Goal: Transaction & Acquisition: Purchase product/service

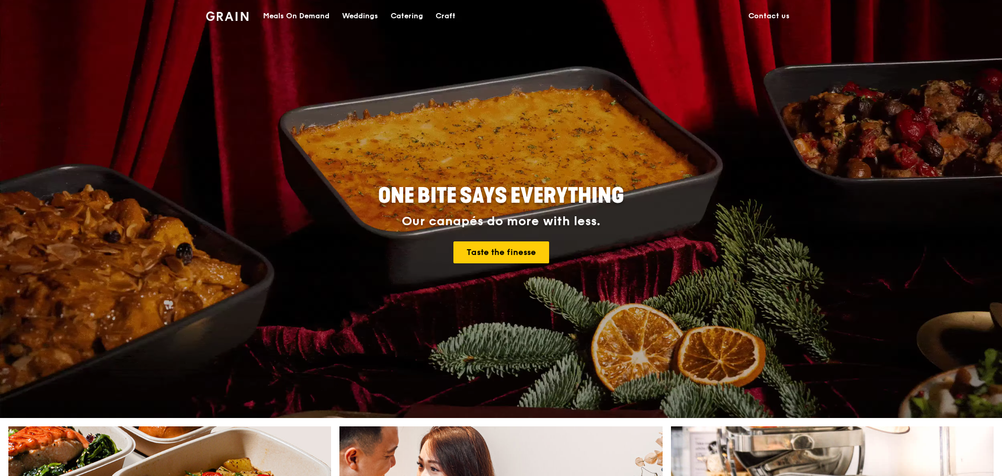
click at [404, 14] on div "Catering" at bounding box center [407, 16] width 32 height 31
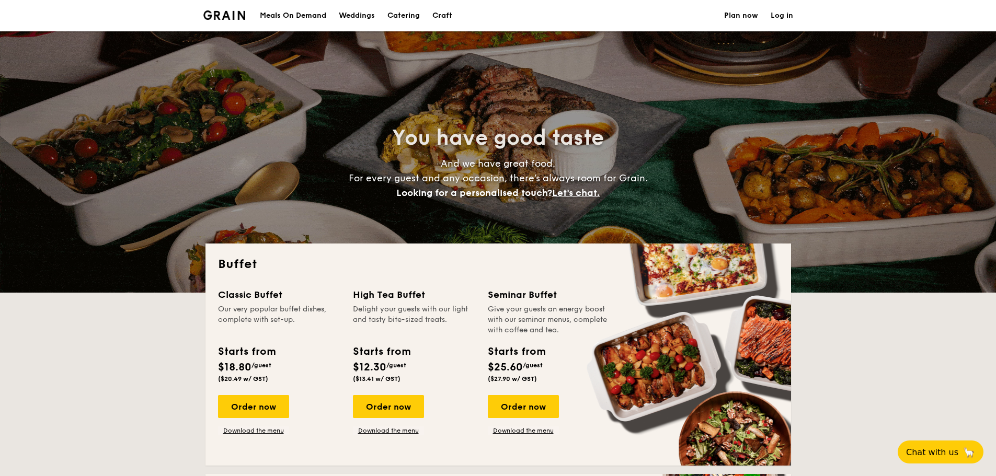
select select
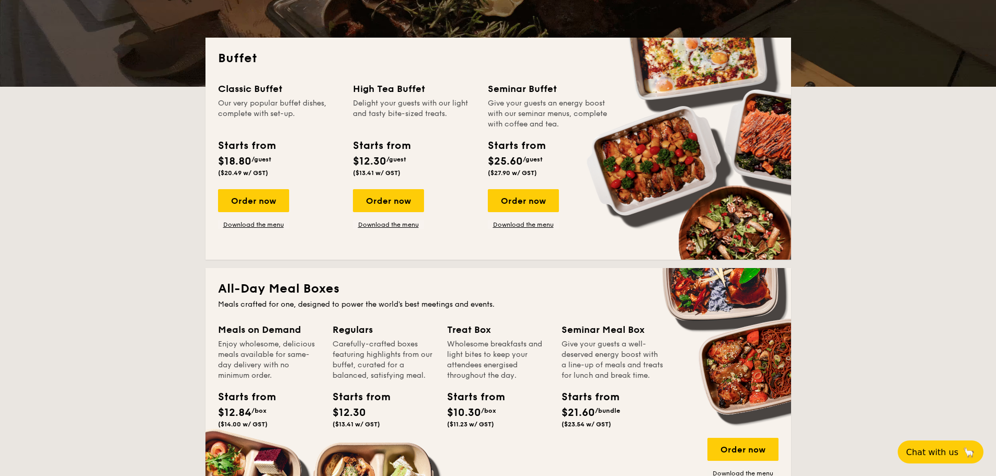
scroll to position [209, 0]
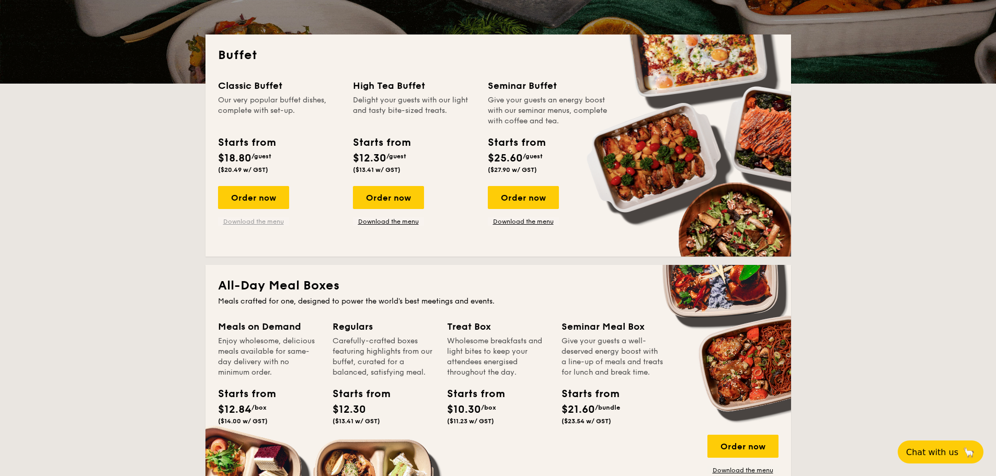
drag, startPoint x: 246, startPoint y: 200, endPoint x: 249, endPoint y: 218, distance: 18.1
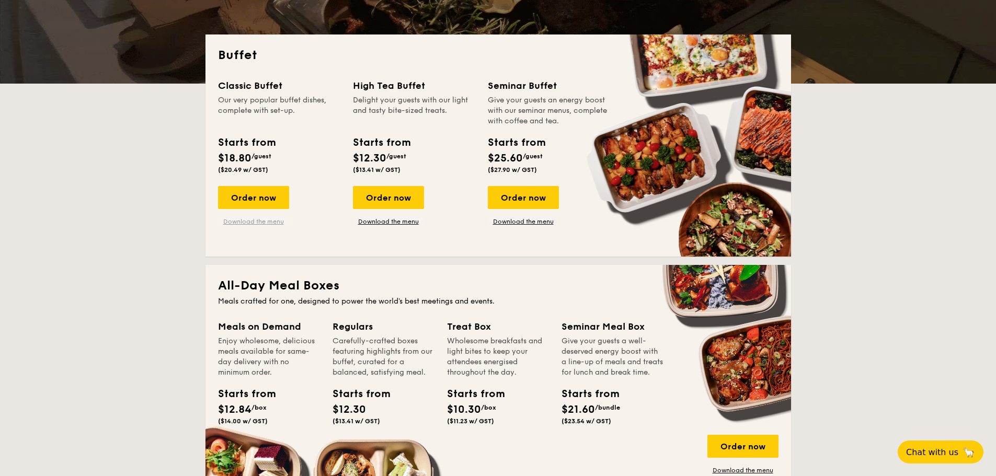
click at [249, 218] on div "Order now Download the menu" at bounding box center [253, 206] width 71 height 40
click at [252, 221] on link "Download the menu" at bounding box center [253, 222] width 71 height 8
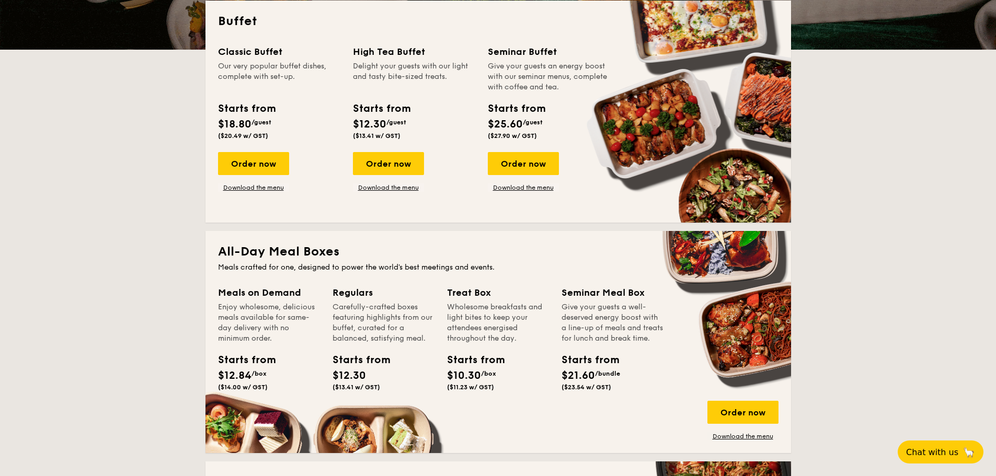
scroll to position [261, 0]
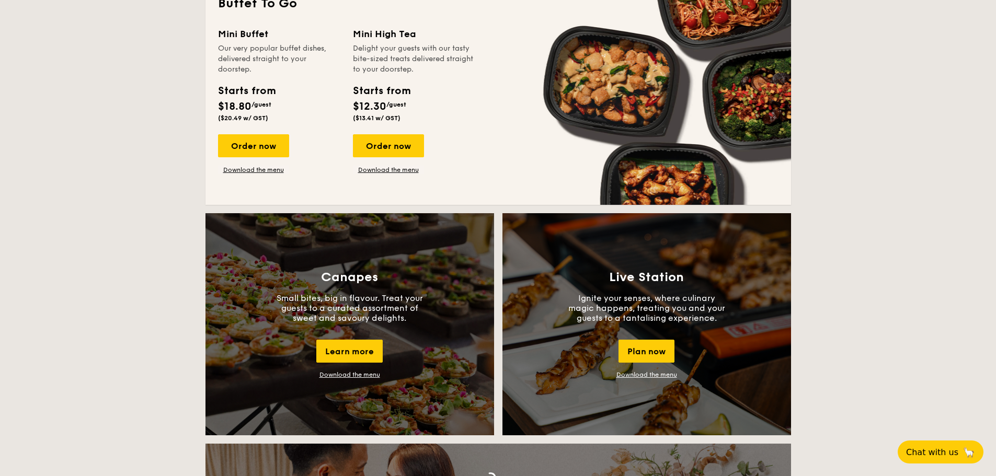
scroll to position [732, 0]
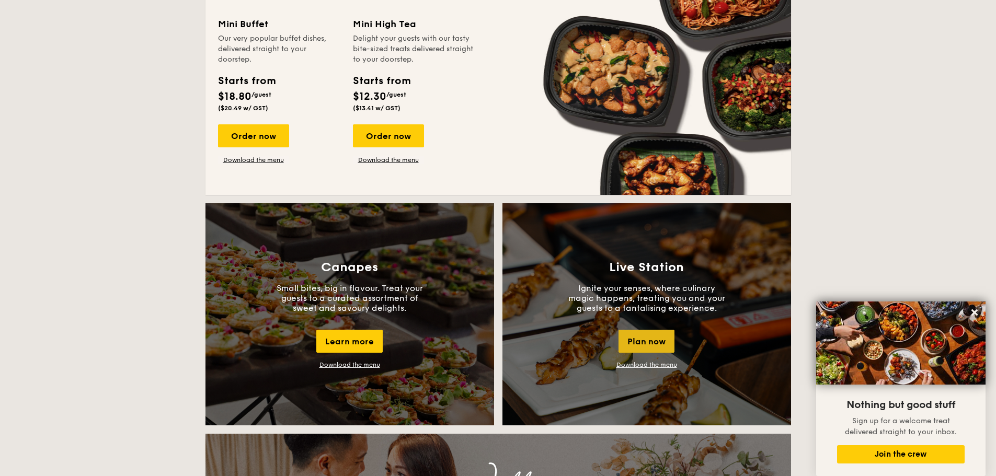
click at [663, 340] on div "Plan now" at bounding box center [647, 341] width 56 height 23
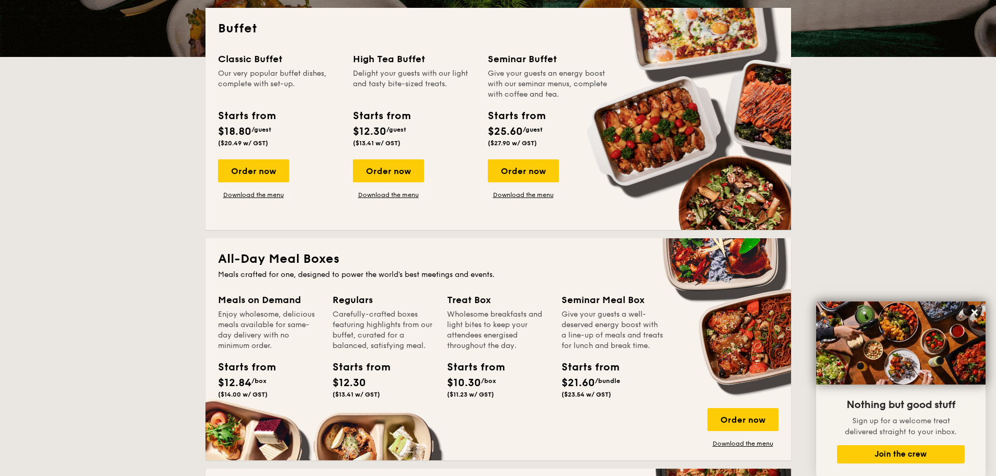
scroll to position [236, 0]
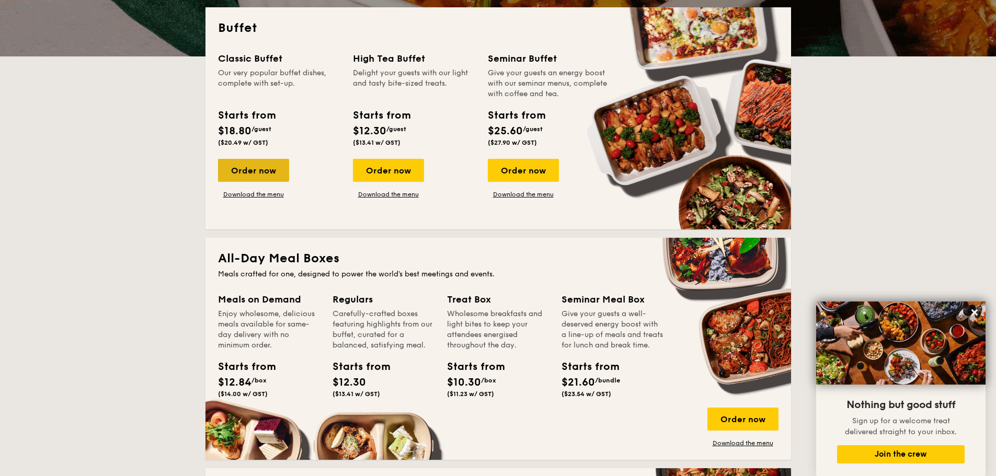
click at [264, 165] on div "Order now" at bounding box center [253, 170] width 71 height 23
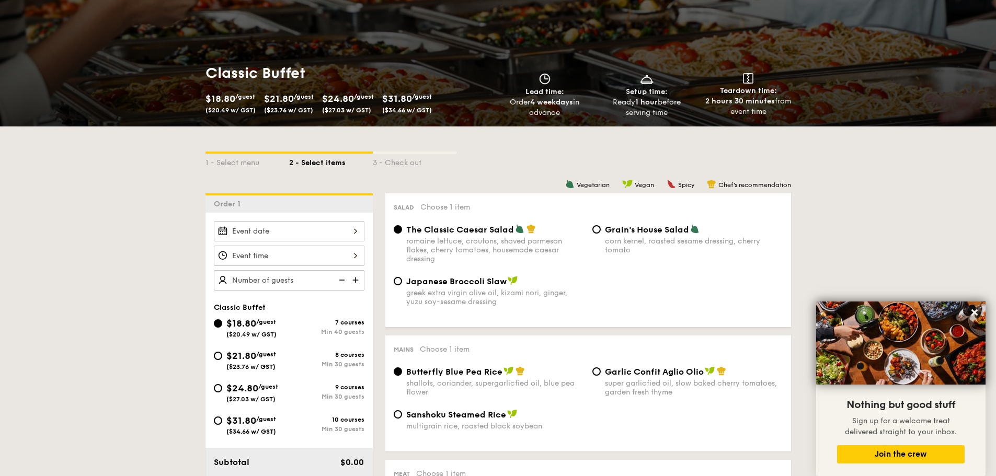
scroll to position [105, 0]
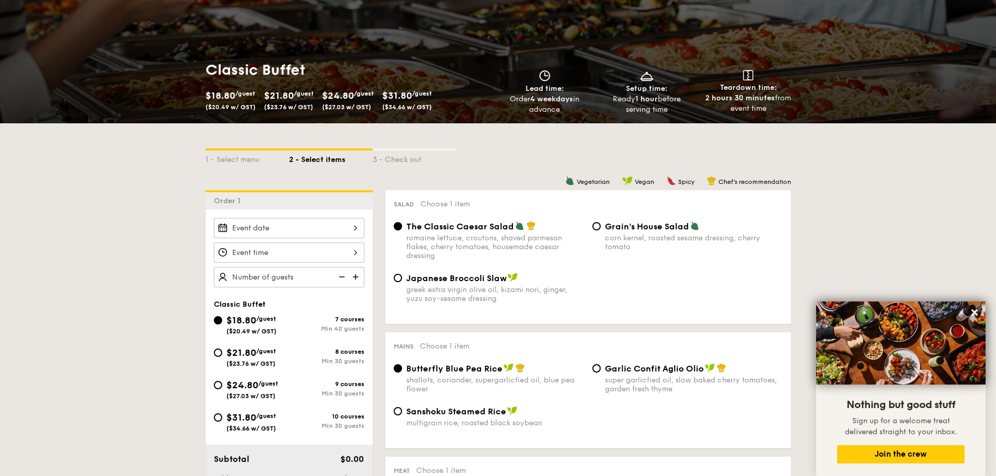
drag, startPoint x: 223, startPoint y: 353, endPoint x: 327, endPoint y: 346, distance: 104.4
click at [223, 353] on div "$21.80 /guest ($23.76 w/ GST)" at bounding box center [251, 357] width 75 height 22
click at [222, 353] on input "$21.80 /guest ($23.76 w/ GST) 8 courses Min 30 guests" at bounding box center [218, 353] width 8 height 8
radio input "true"
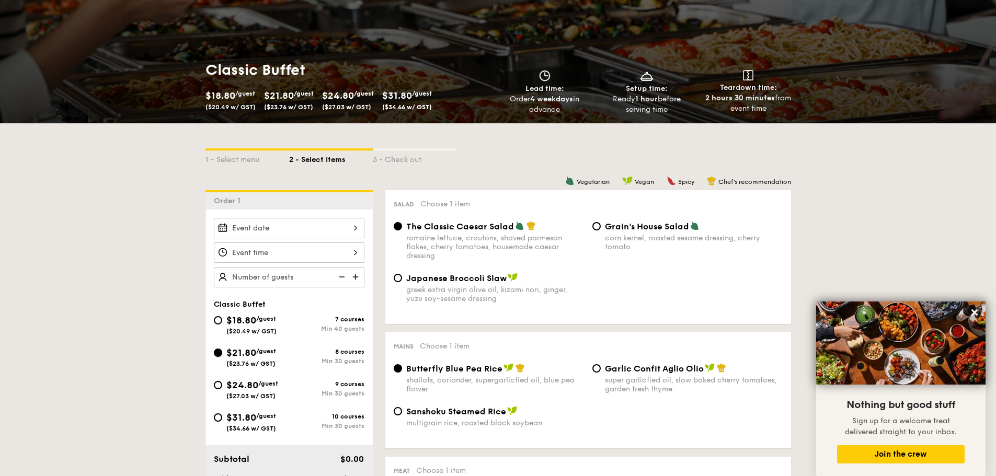
radio input "true"
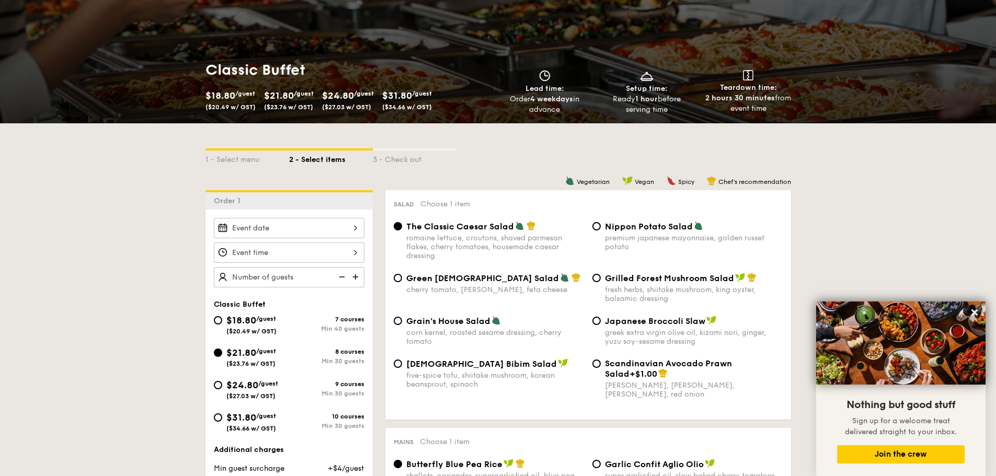
click at [245, 324] on span "$18.80" at bounding box center [241, 321] width 30 height 12
click at [222, 324] on input "$18.80 /guest ($20.49 w/ GST) 7 courses Min 40 guests" at bounding box center [218, 320] width 8 height 8
radio input "true"
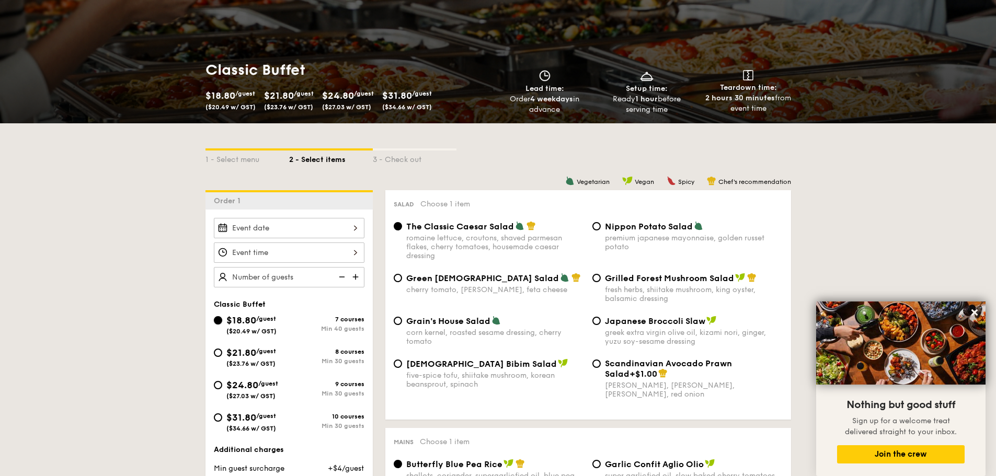
radio input "true"
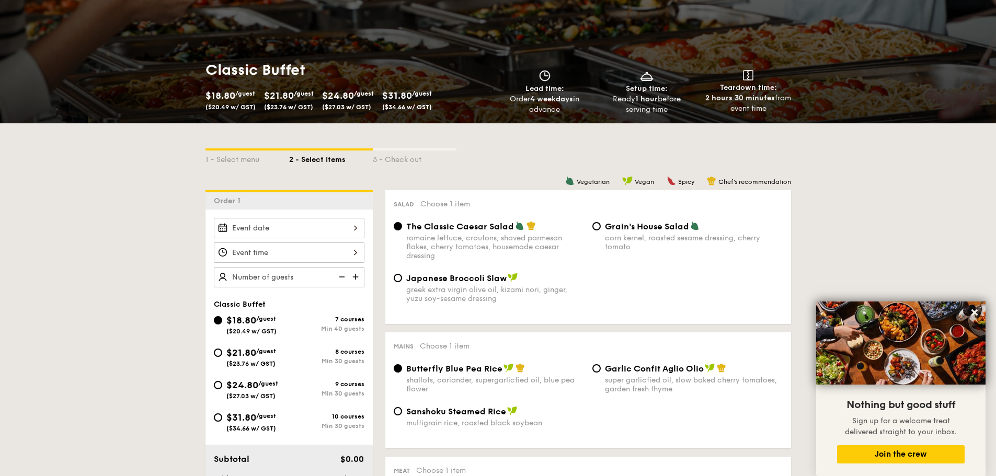
click at [237, 351] on span "$21.80" at bounding box center [241, 353] width 30 height 12
click at [222, 351] on input "$21.80 /guest ($23.76 w/ GST) 8 courses Min 30 guests" at bounding box center [218, 353] width 8 height 8
radio input "true"
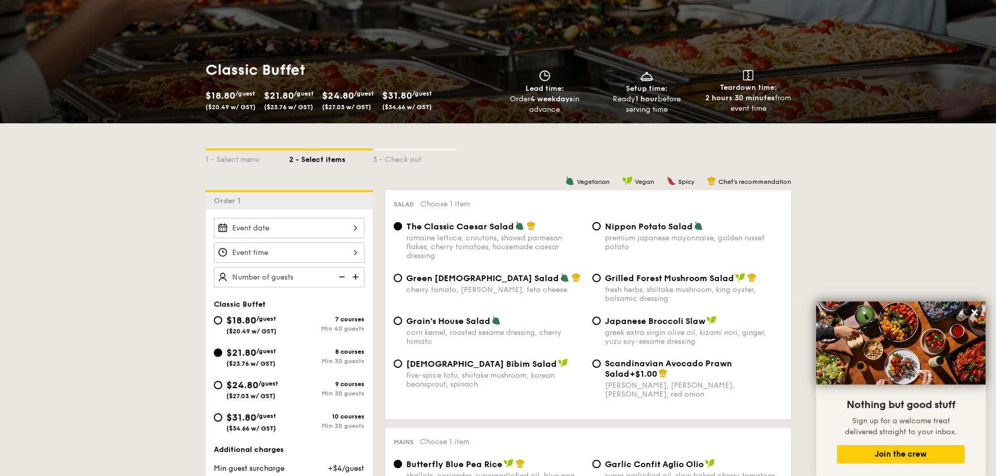
radio input "true"
click at [596, 224] on input "Nippon Potato Salad premium japanese mayonnaise, golden russet potato" at bounding box center [596, 226] width 8 height 8
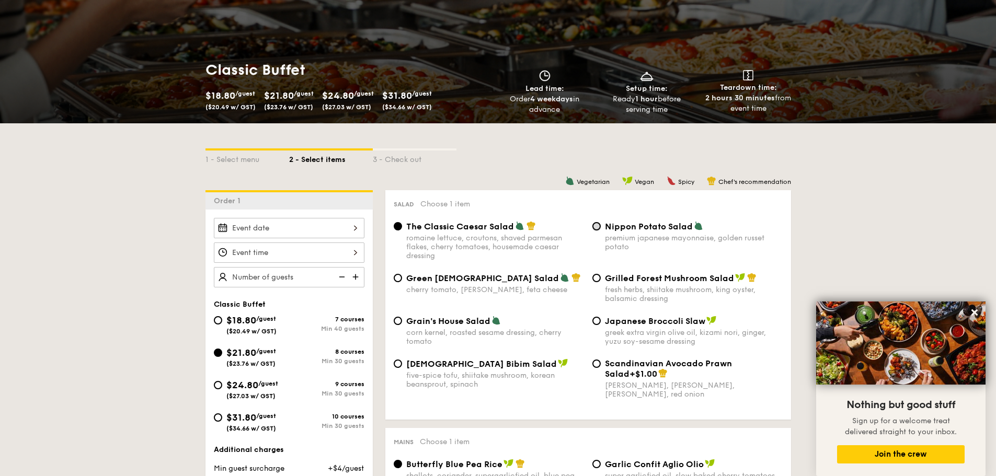
radio input "true"
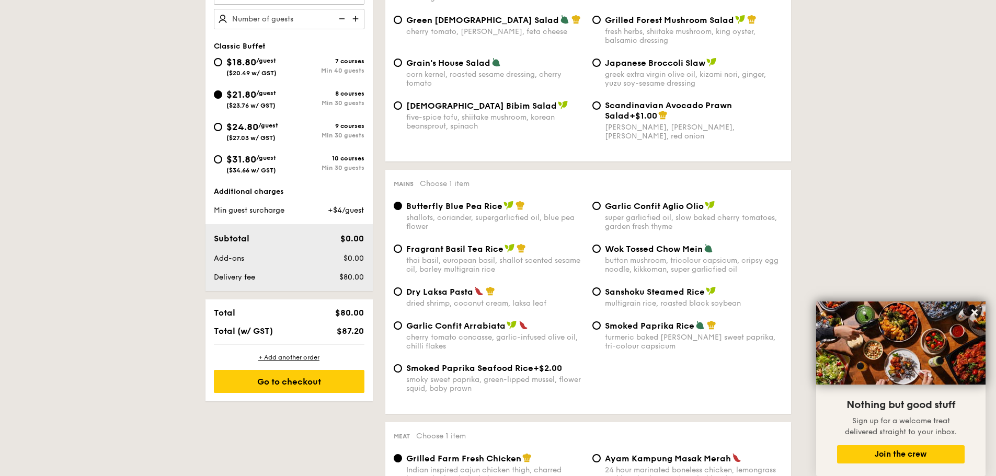
scroll to position [366, 0]
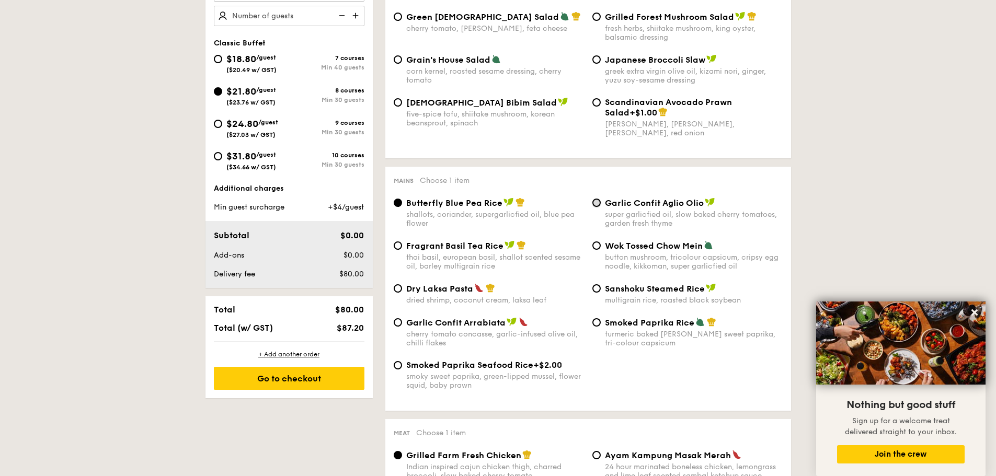
click at [595, 203] on input "Garlic Confit Aglio Olio super garlicfied oil, slow baked cherry tomatoes, gard…" at bounding box center [596, 203] width 8 height 8
radio input "true"
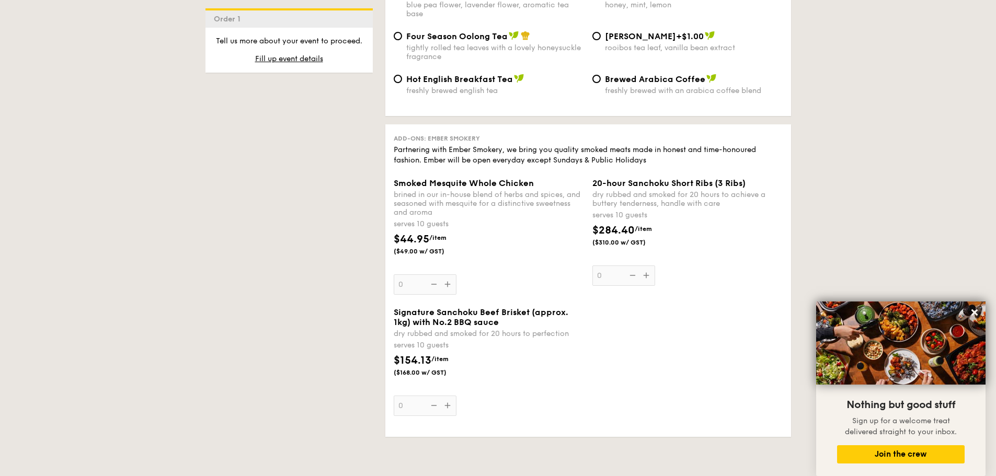
scroll to position [2144, 0]
